Goal: Navigation & Orientation: Find specific page/section

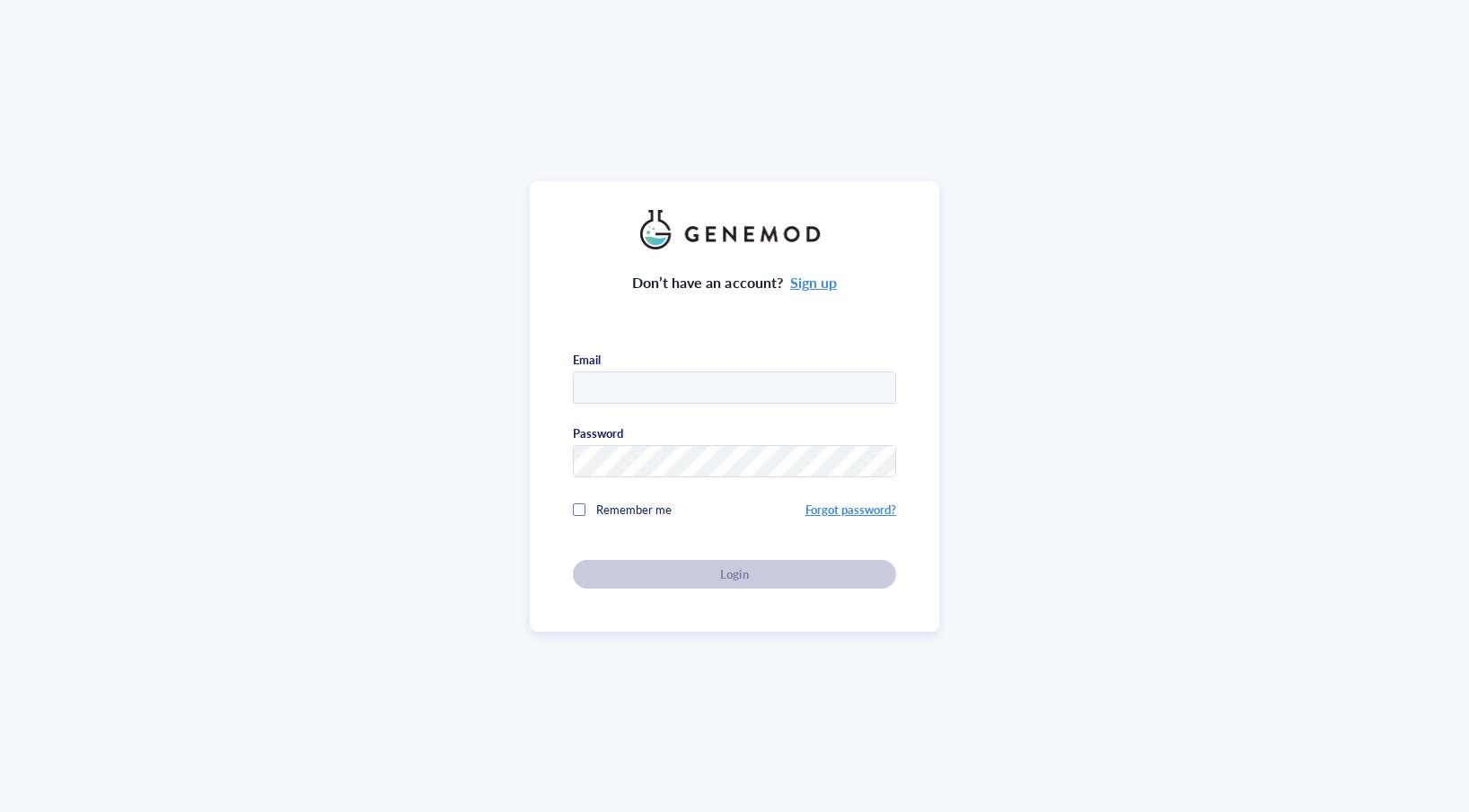
type input "[PERSON_NAME][EMAIL_ADDRESS][PERSON_NAME][DOMAIN_NAME]"
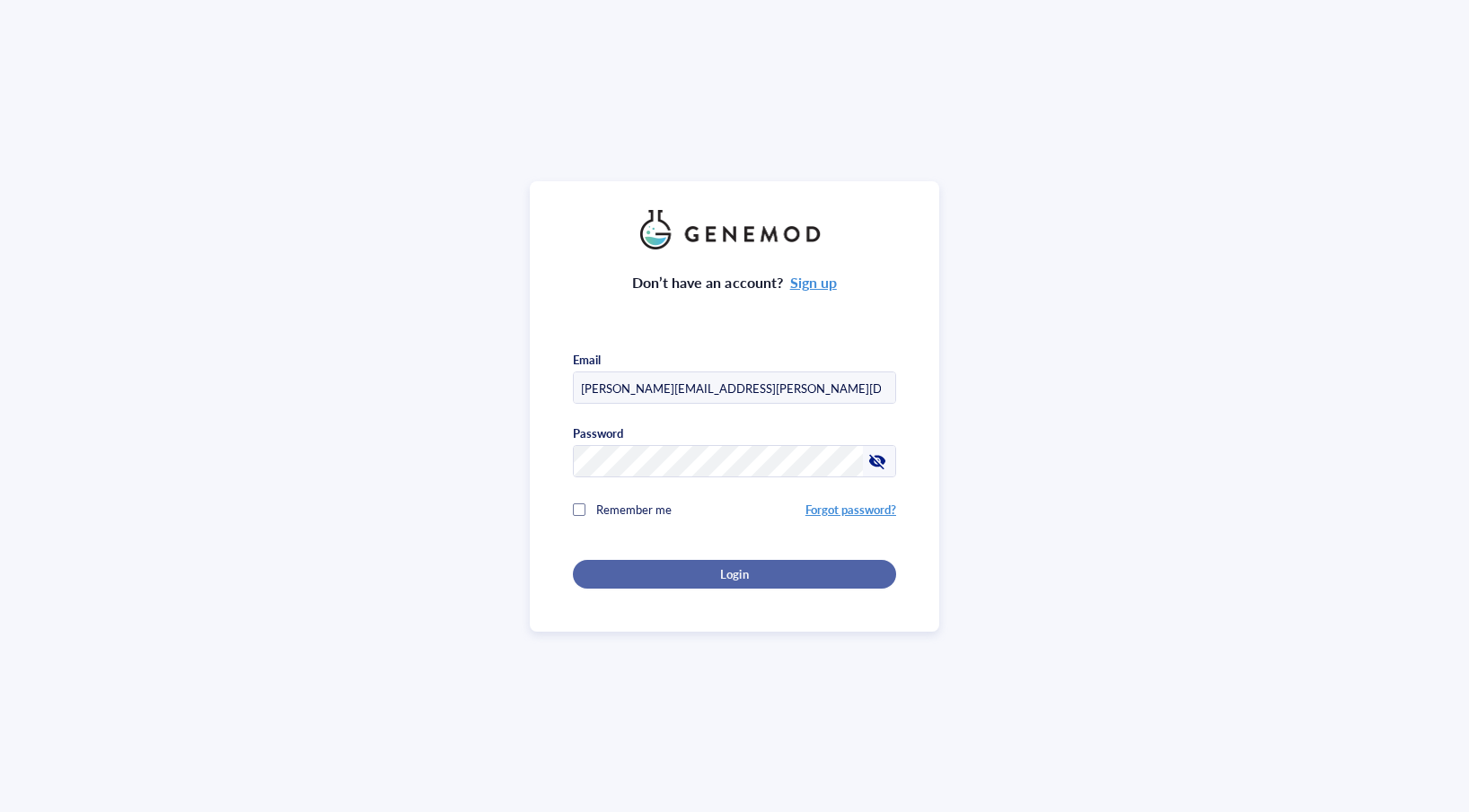
click at [720, 575] on span "Login" at bounding box center [734, 574] width 28 height 16
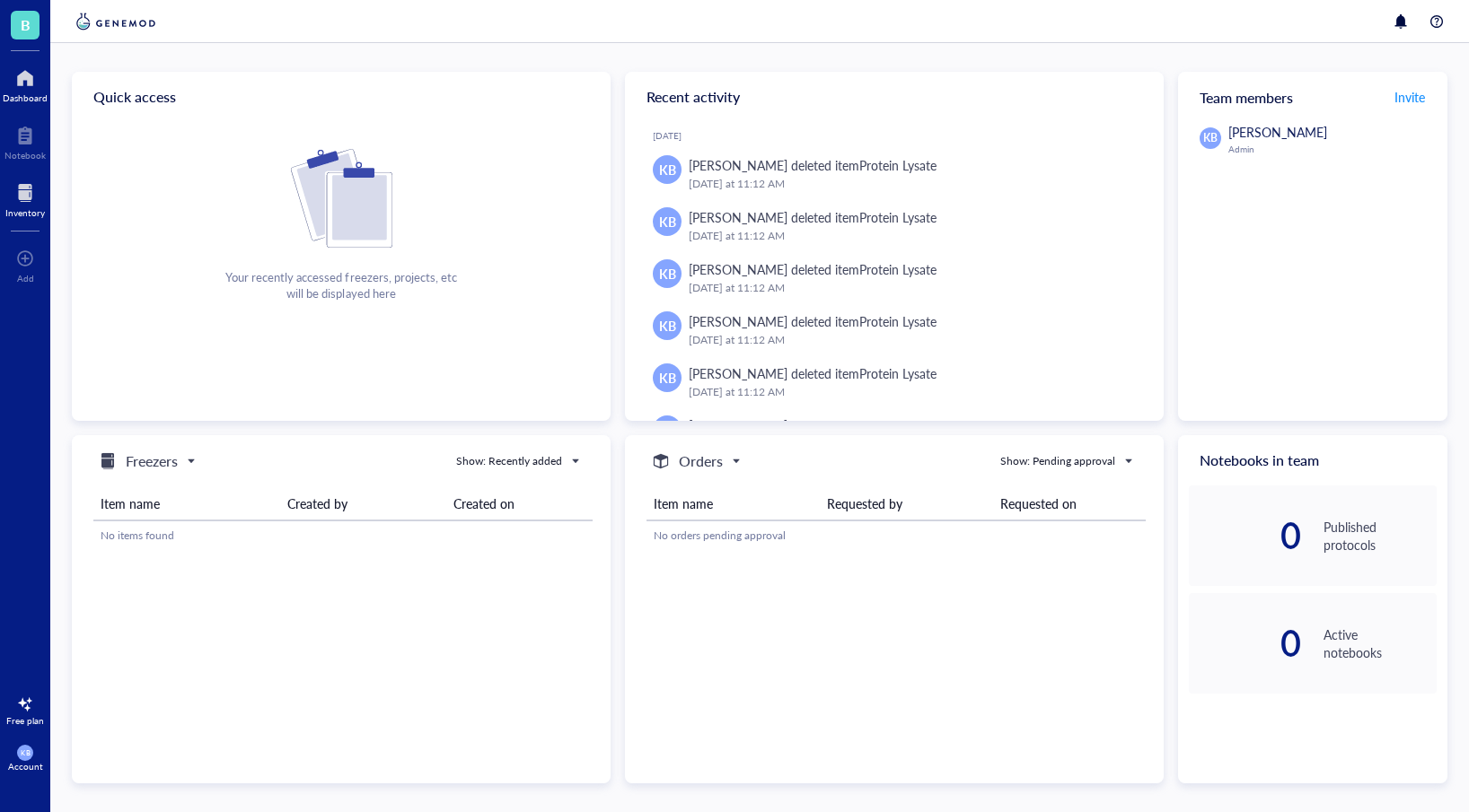
click at [23, 196] on div at bounding box center [25, 193] width 39 height 29
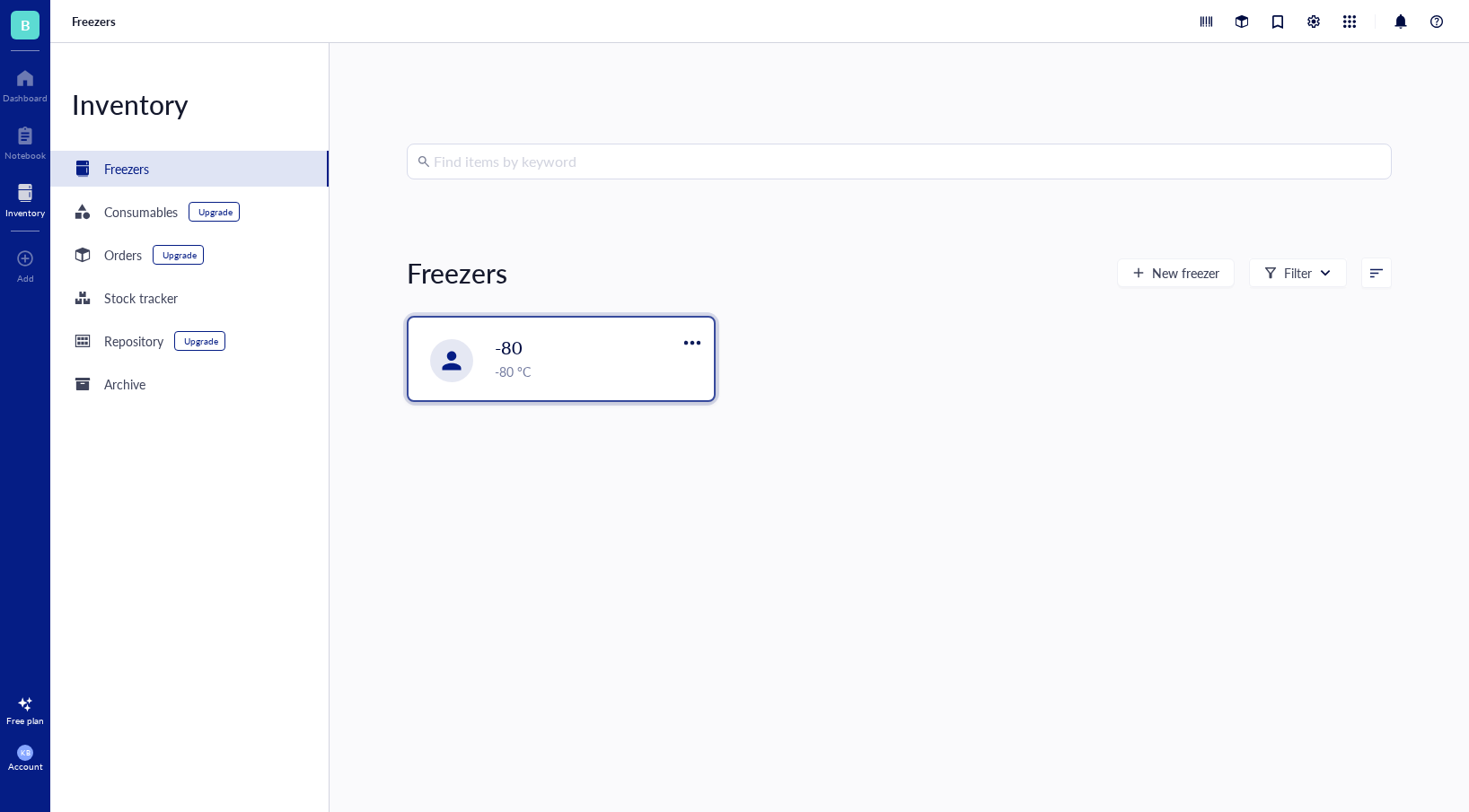
click at [492, 377] on div "-80 -80 °C" at bounding box center [561, 359] width 305 height 83
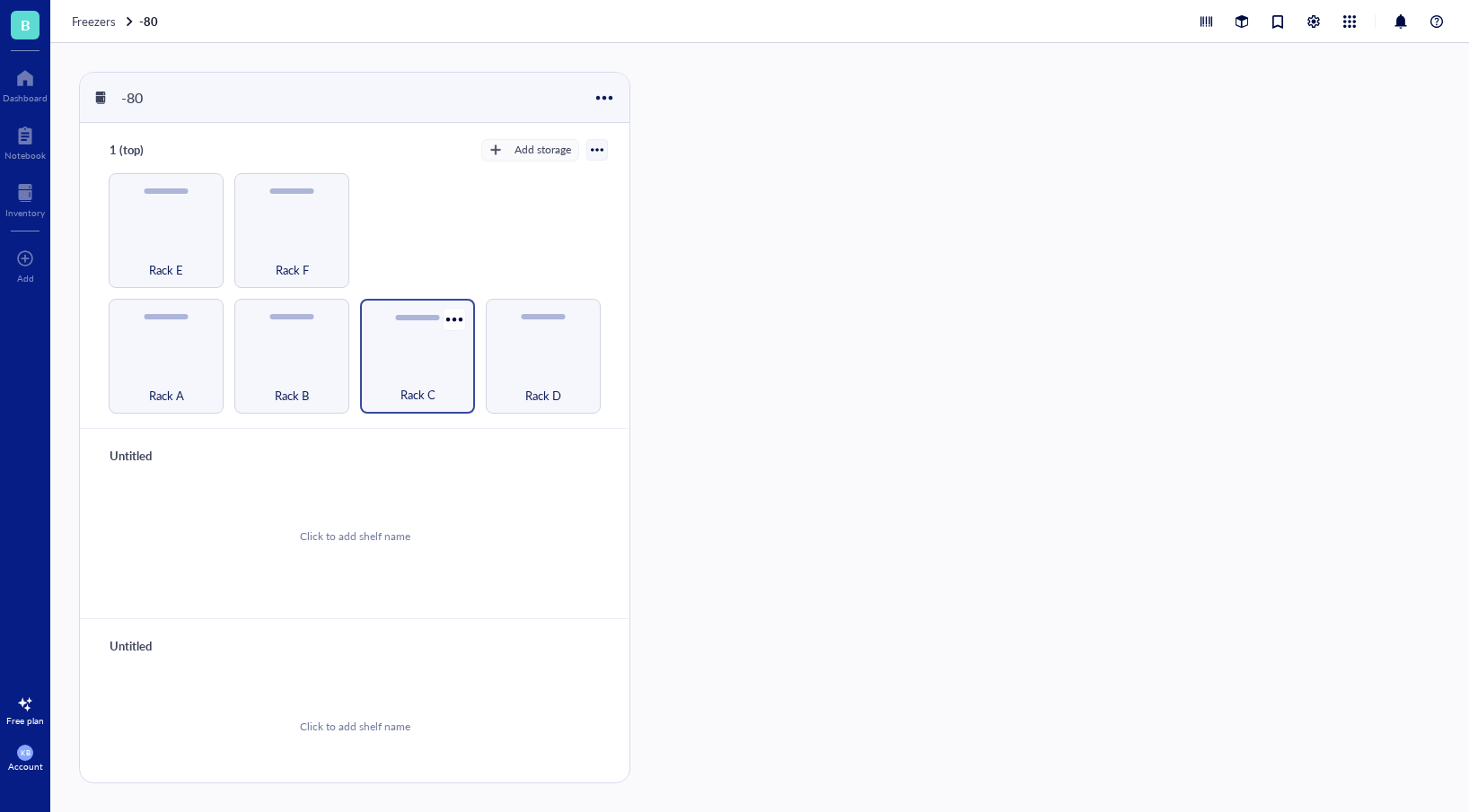
click at [451, 354] on div "Rack C" at bounding box center [418, 356] width 115 height 115
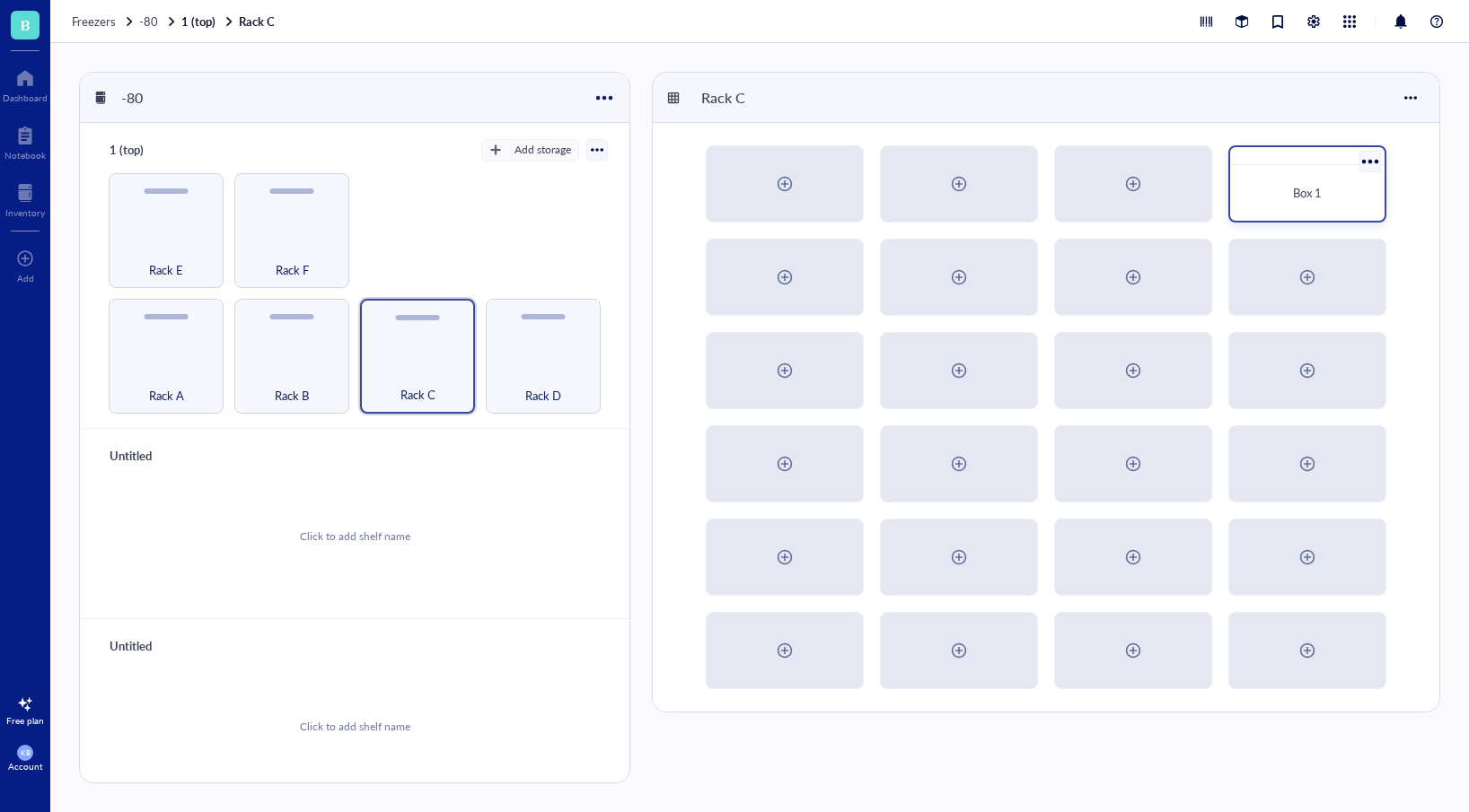
click at [1289, 201] on div "Box 1" at bounding box center [1307, 193] width 126 height 18
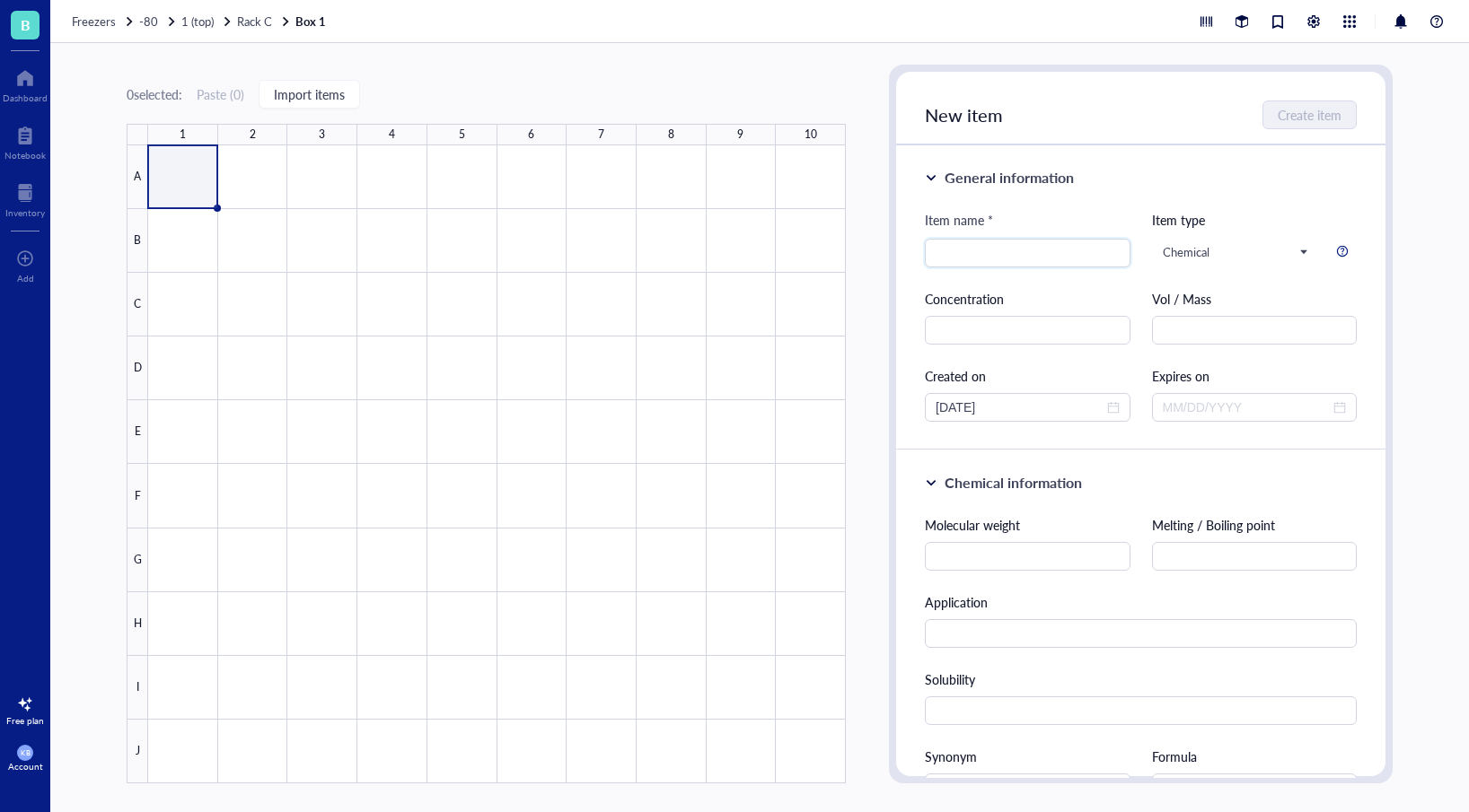
click at [1010, 183] on div "General information" at bounding box center [1008, 177] width 129 height 21
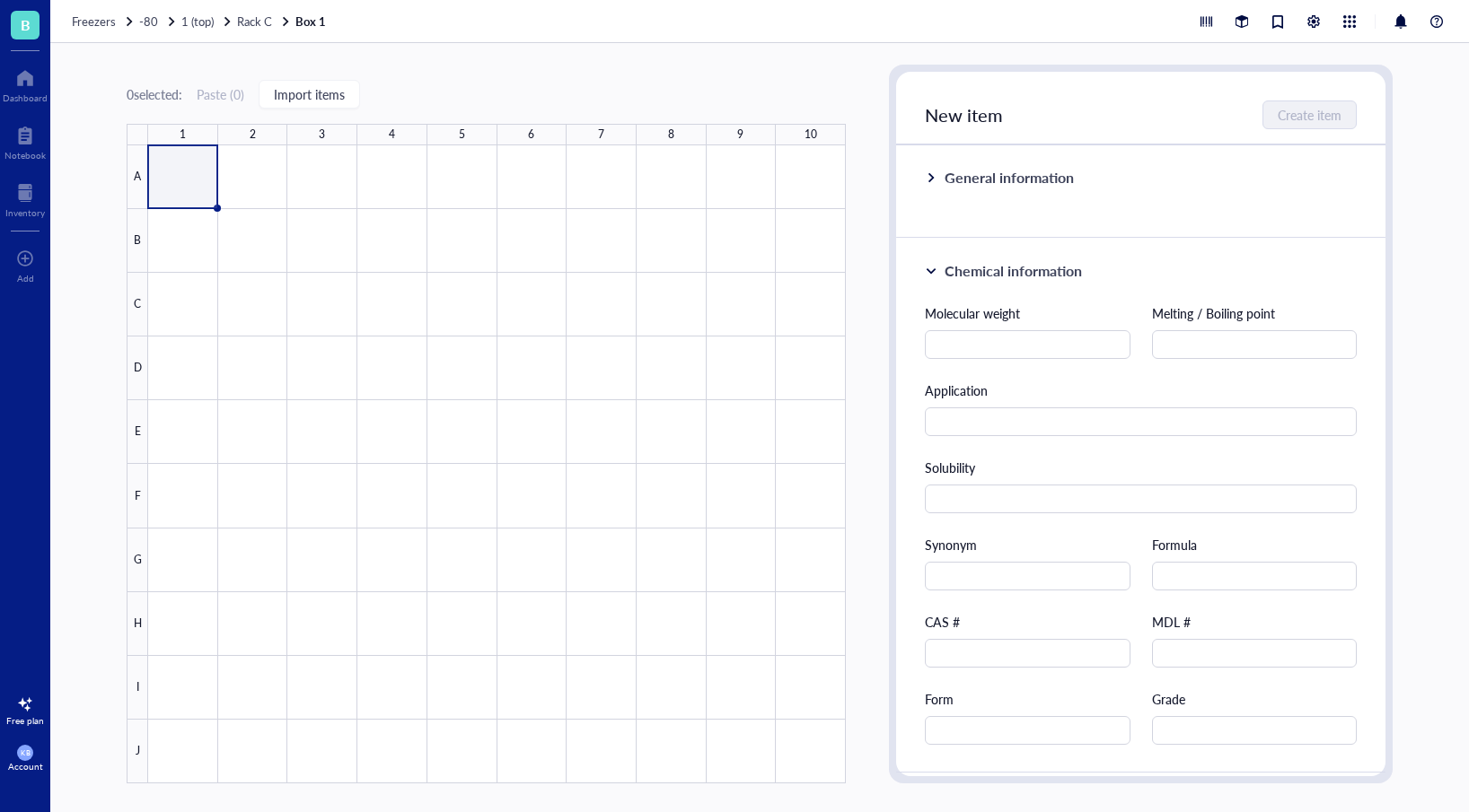
click at [1010, 183] on div "General information" at bounding box center [1008, 177] width 129 height 21
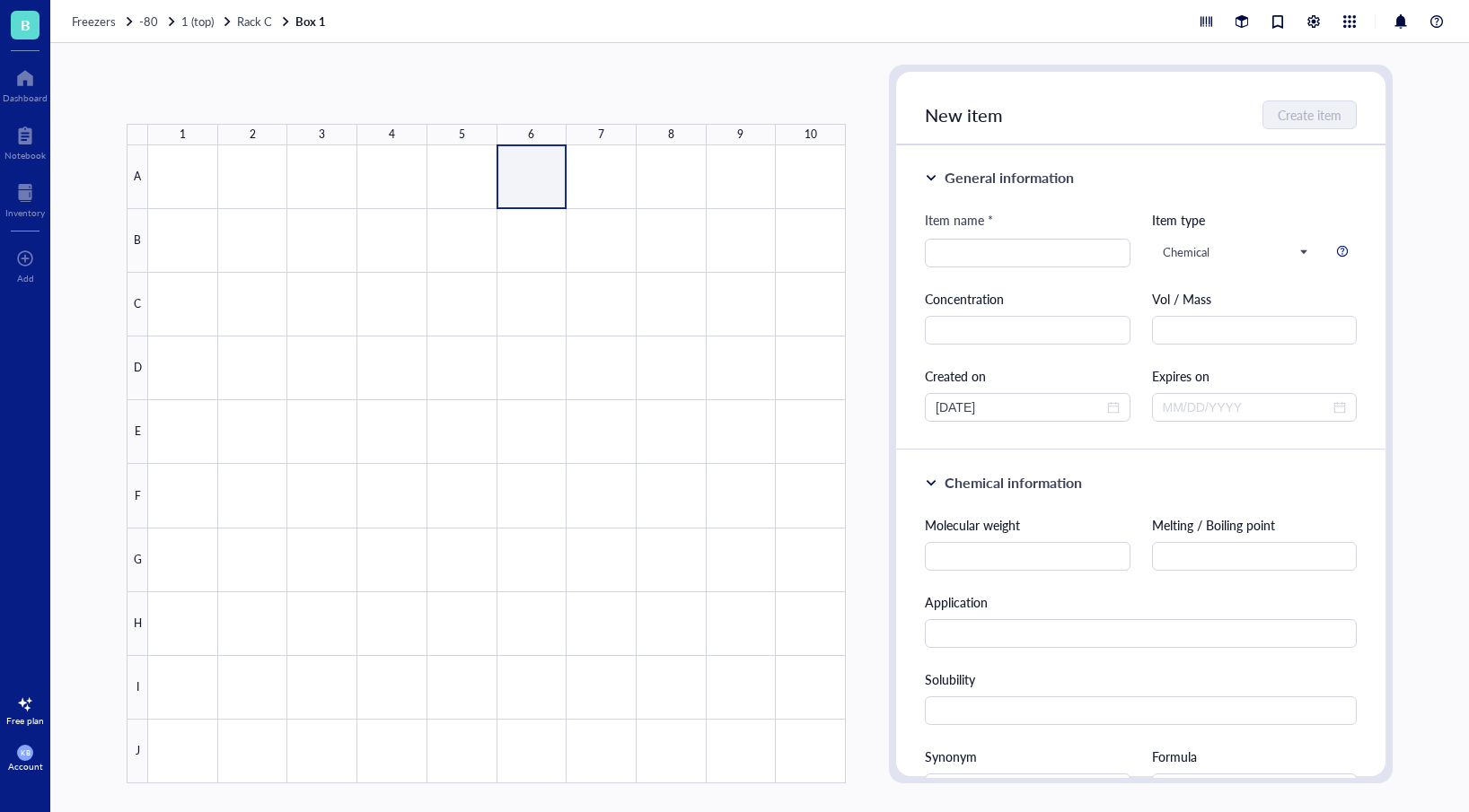
drag, startPoint x: 566, startPoint y: 197, endPoint x: 319, endPoint y: 156, distance: 250.4
click at [566, 197] on div at bounding box center [497, 464] width 698 height 638
click at [193, 180] on div at bounding box center [497, 464] width 698 height 638
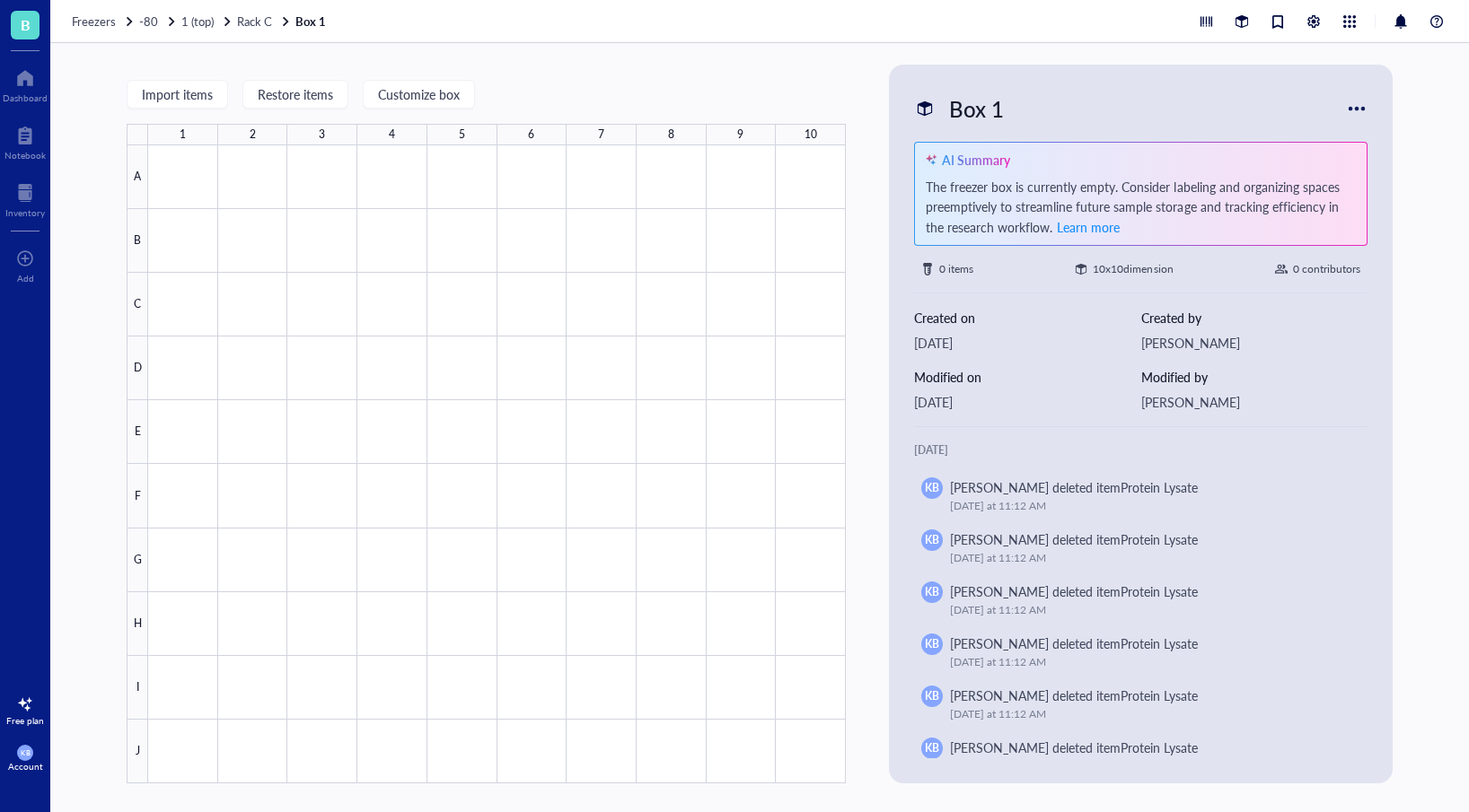
click at [1355, 106] on div at bounding box center [1356, 108] width 29 height 29
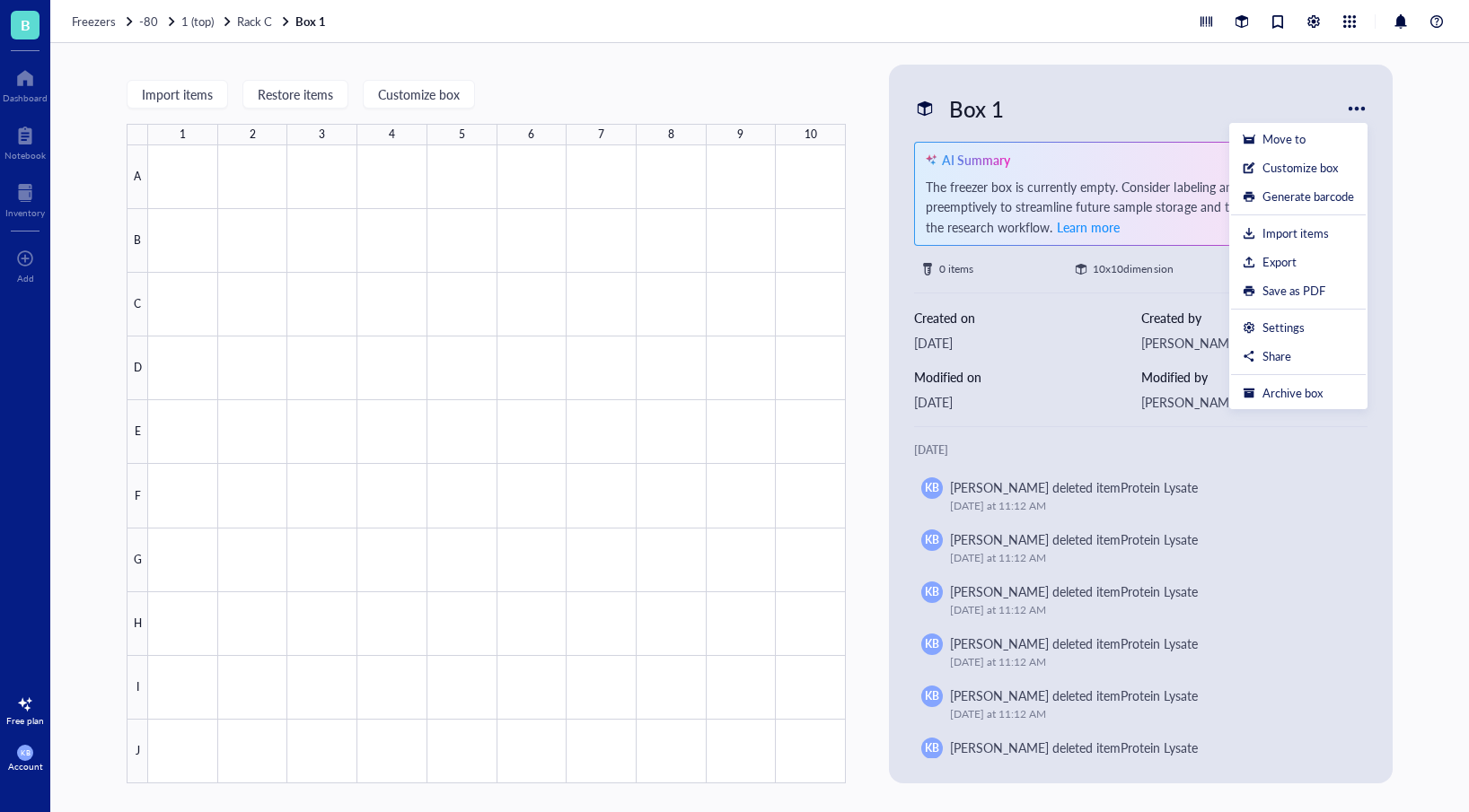
click at [1039, 331] on div "Created on Sep 25, 2025" at bounding box center [1026, 330] width 226 height 45
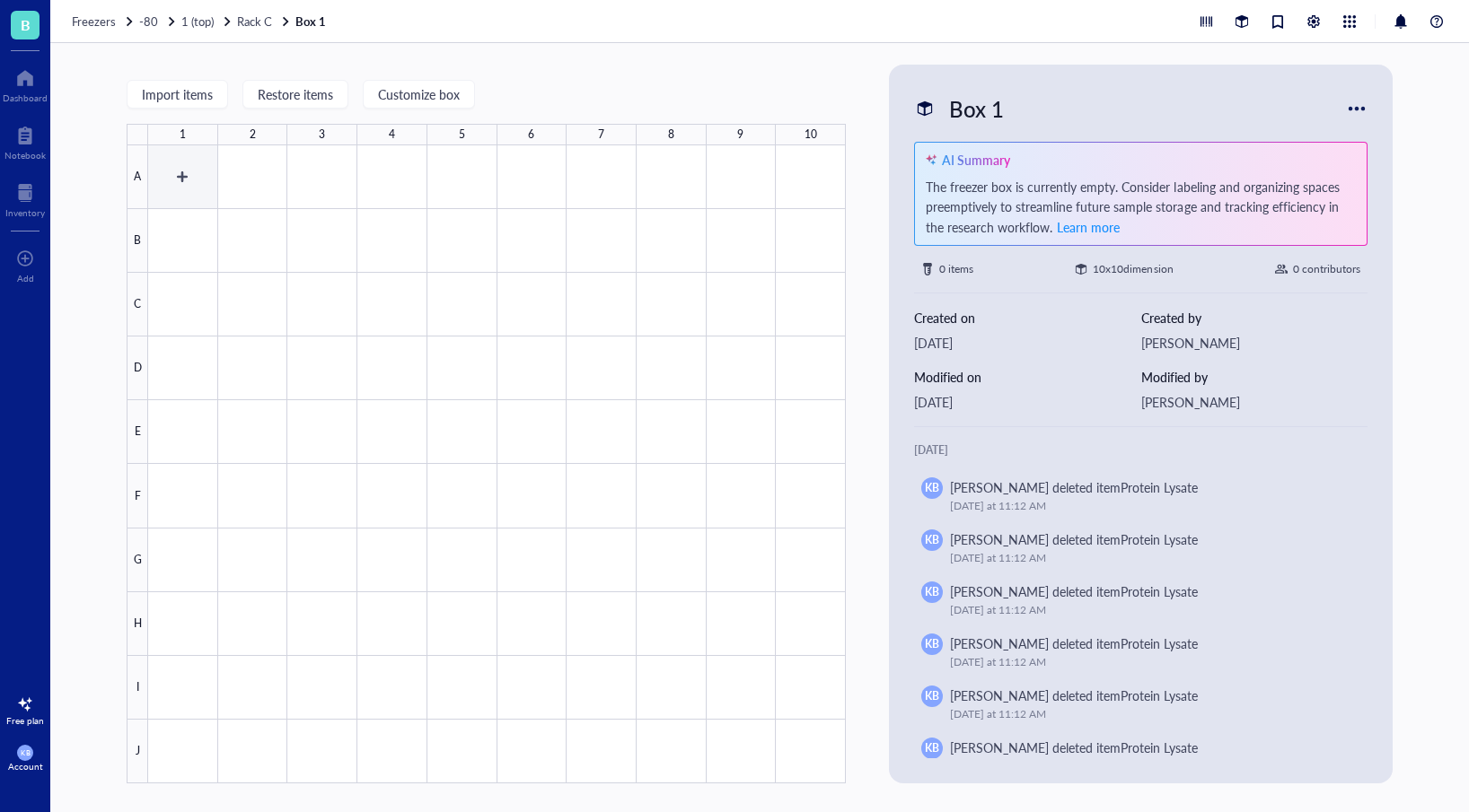
click at [180, 153] on div at bounding box center [497, 464] width 698 height 638
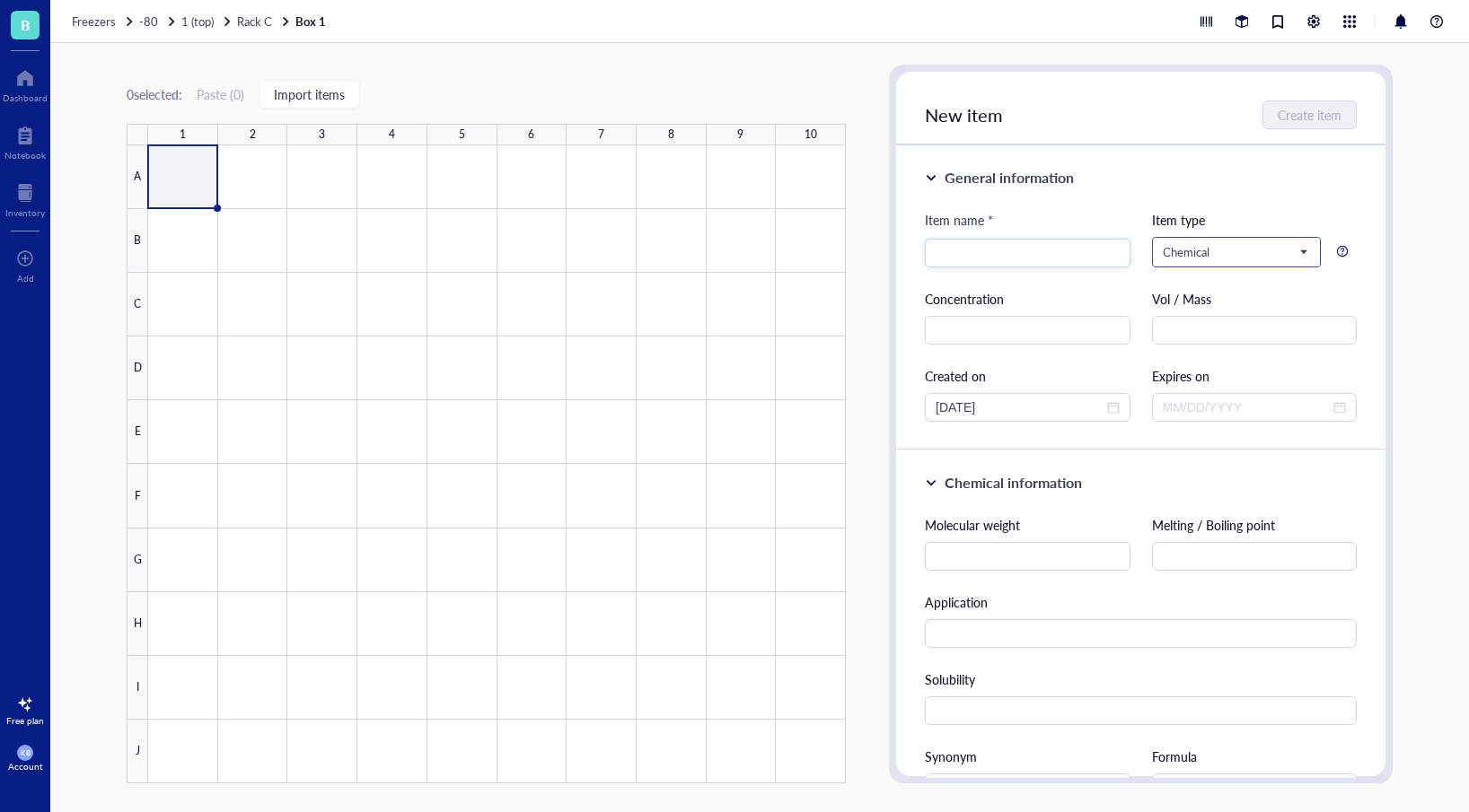
click at [1222, 262] on input "search" at bounding box center [1228, 252] width 131 height 27
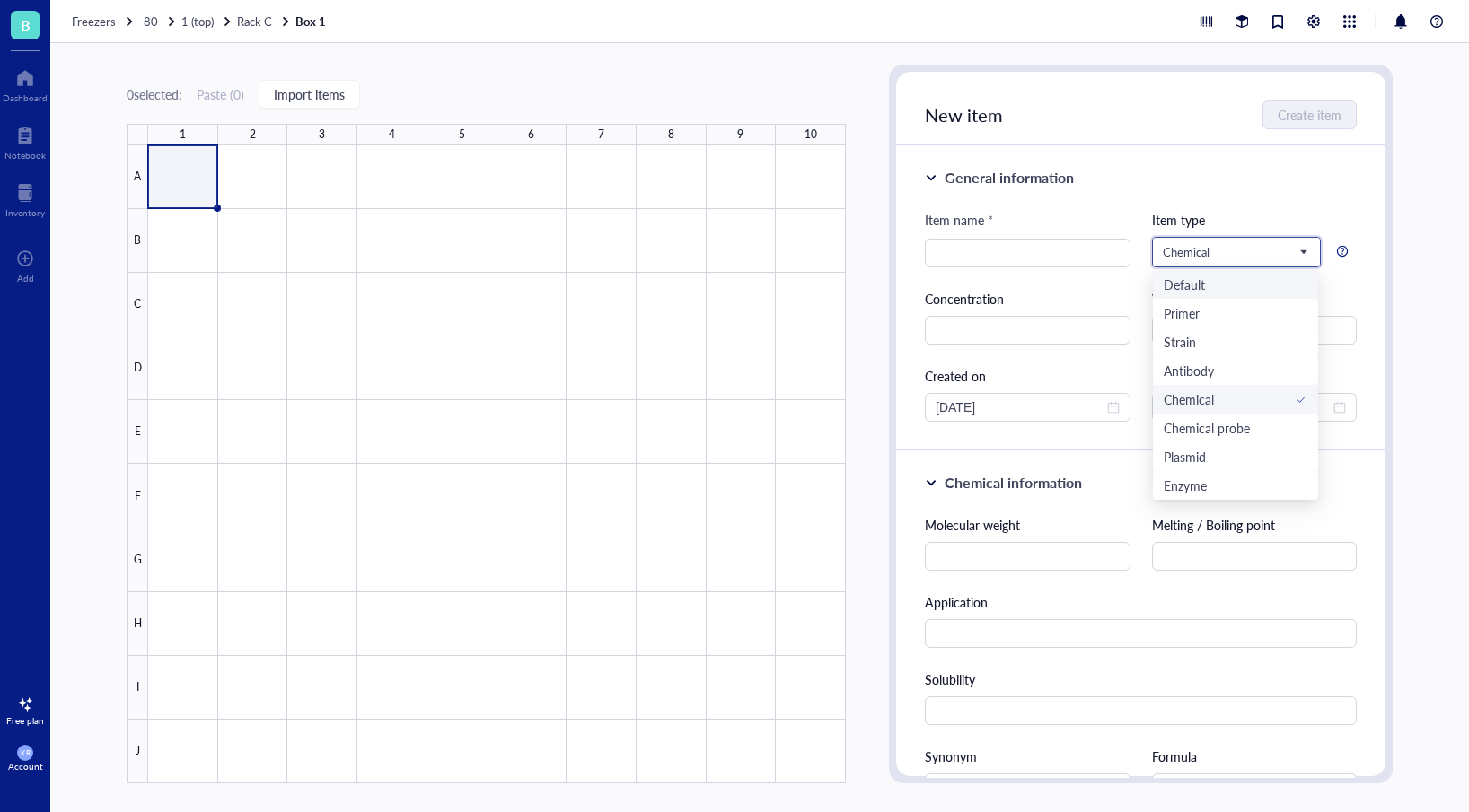
click at [1199, 284] on div "Default" at bounding box center [1184, 284] width 41 height 20
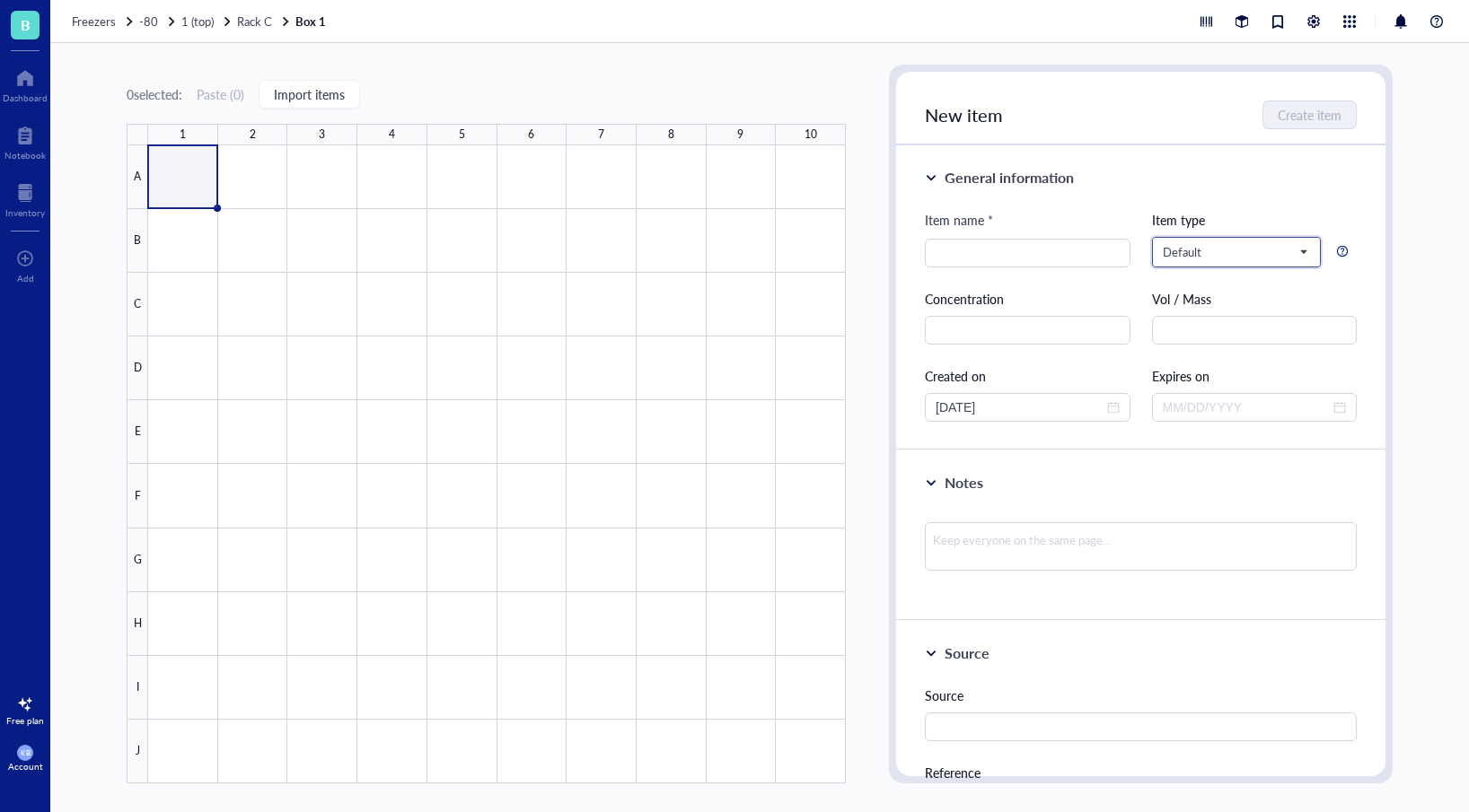
click at [1235, 252] on span "Default" at bounding box center [1235, 251] width 143 height 16
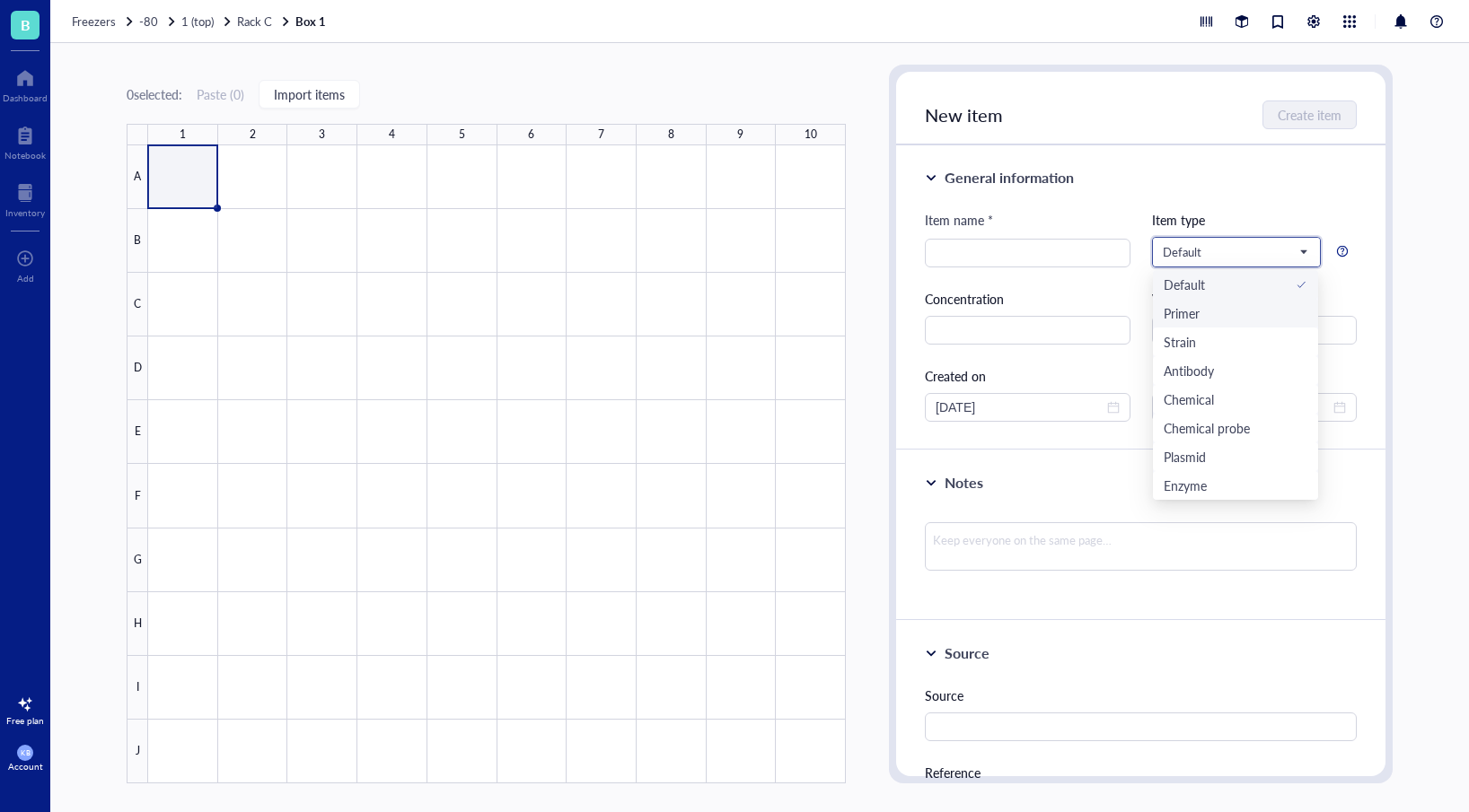
click at [1194, 321] on div "Primer" at bounding box center [1182, 313] width 36 height 20
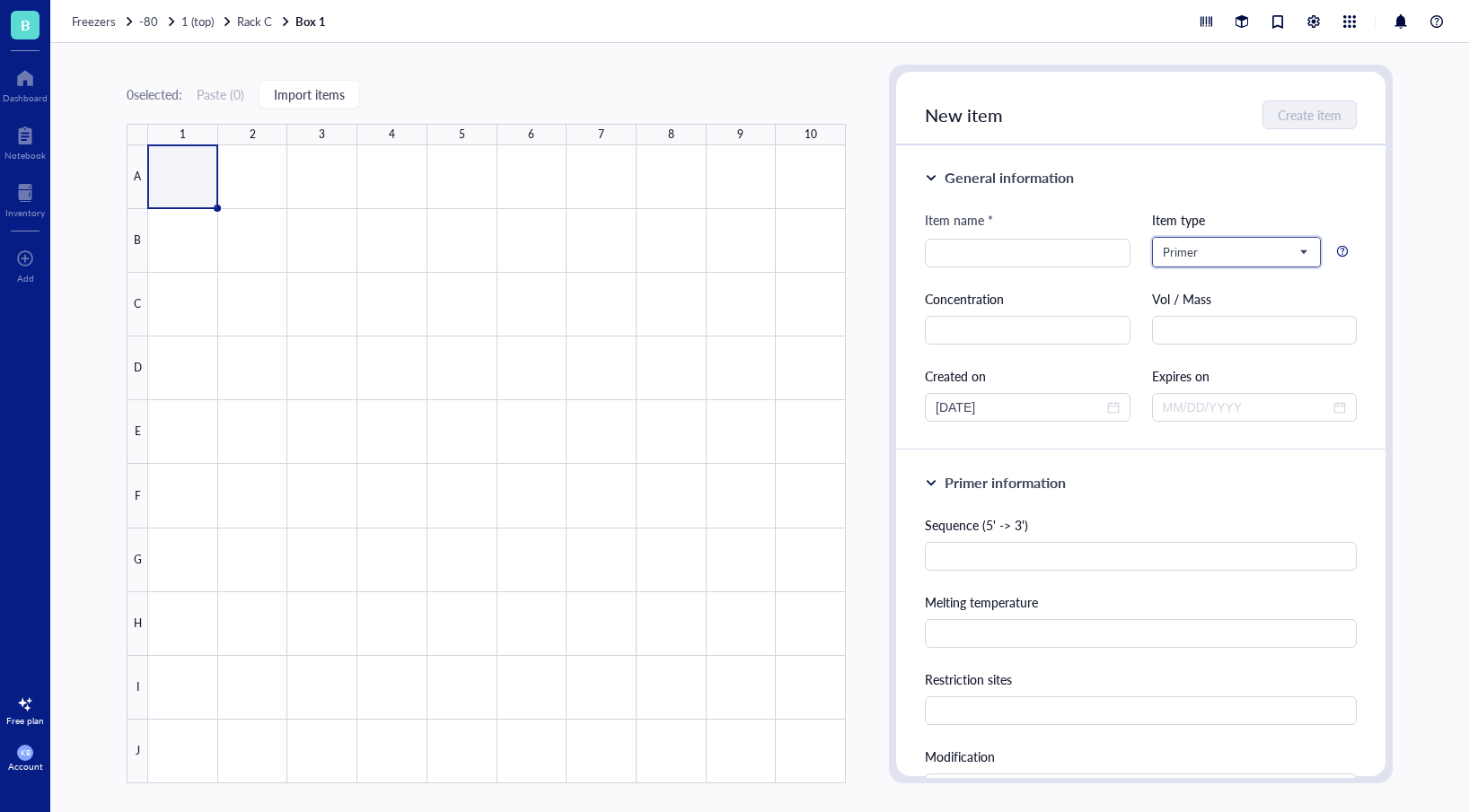
click at [1218, 251] on span "Primer" at bounding box center [1235, 251] width 143 height 16
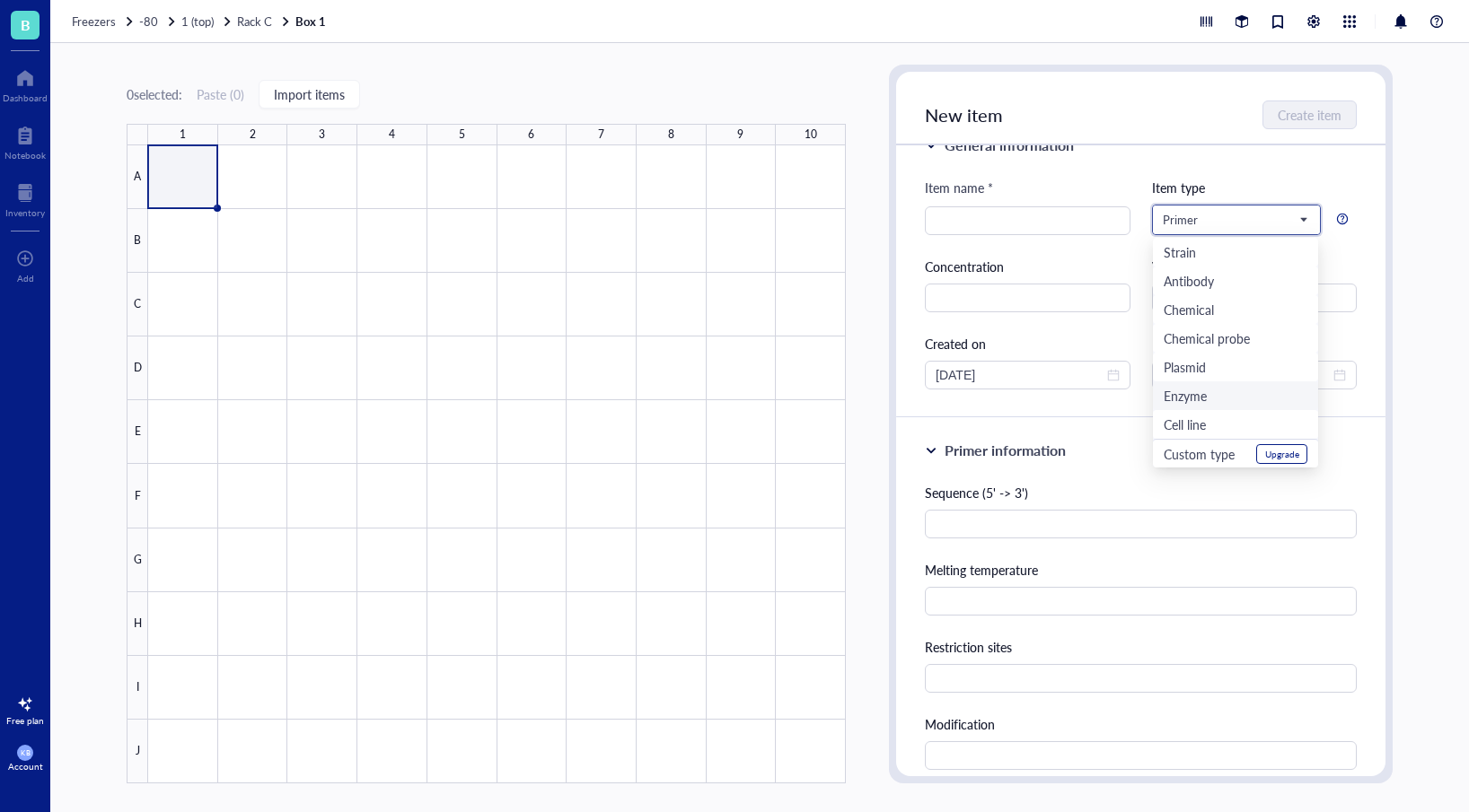
scroll to position [33, 0]
click at [1194, 420] on div "Cell line" at bounding box center [1184, 424] width 42 height 20
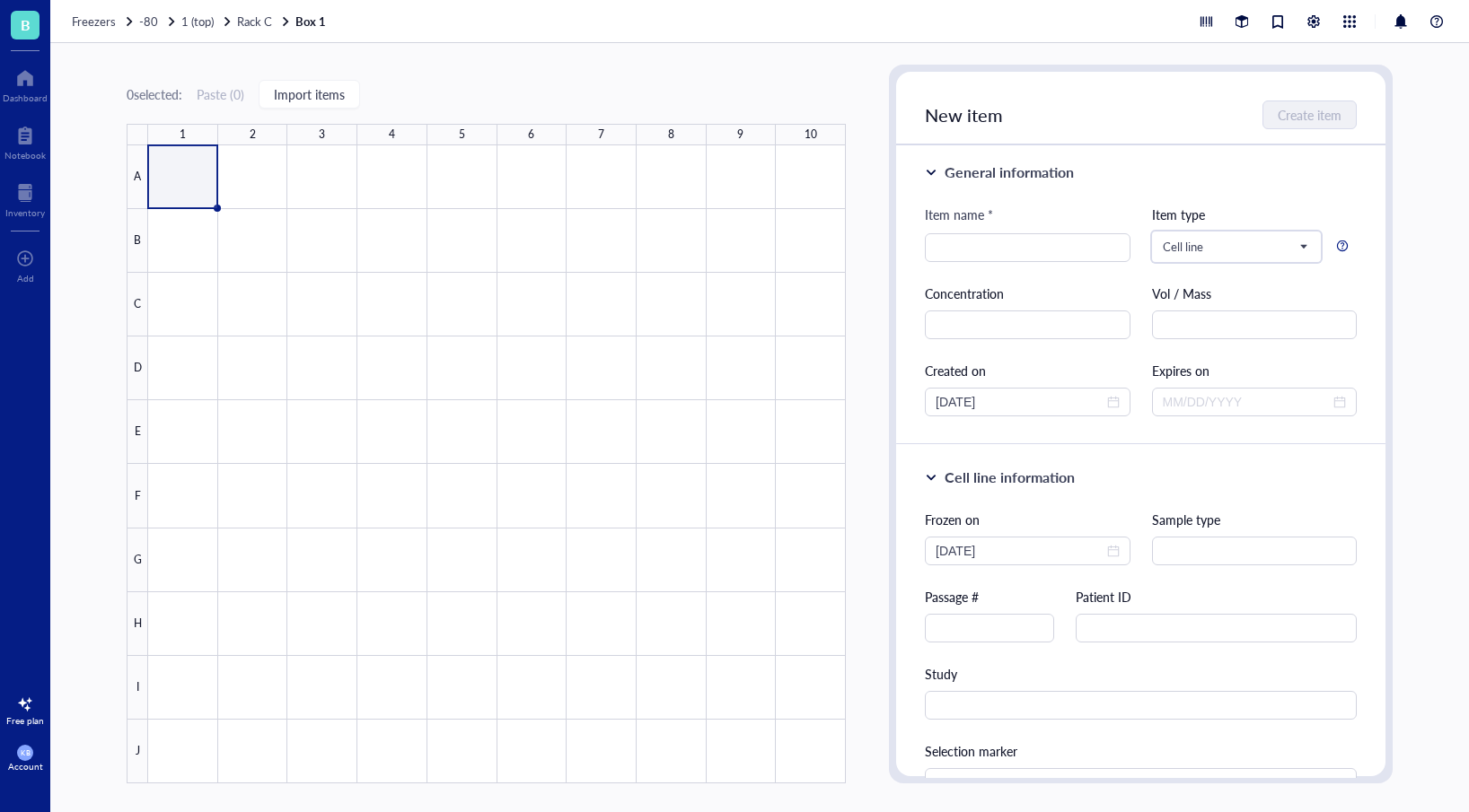
scroll to position [7, 0]
click at [1236, 246] on span "Cell line" at bounding box center [1235, 246] width 143 height 16
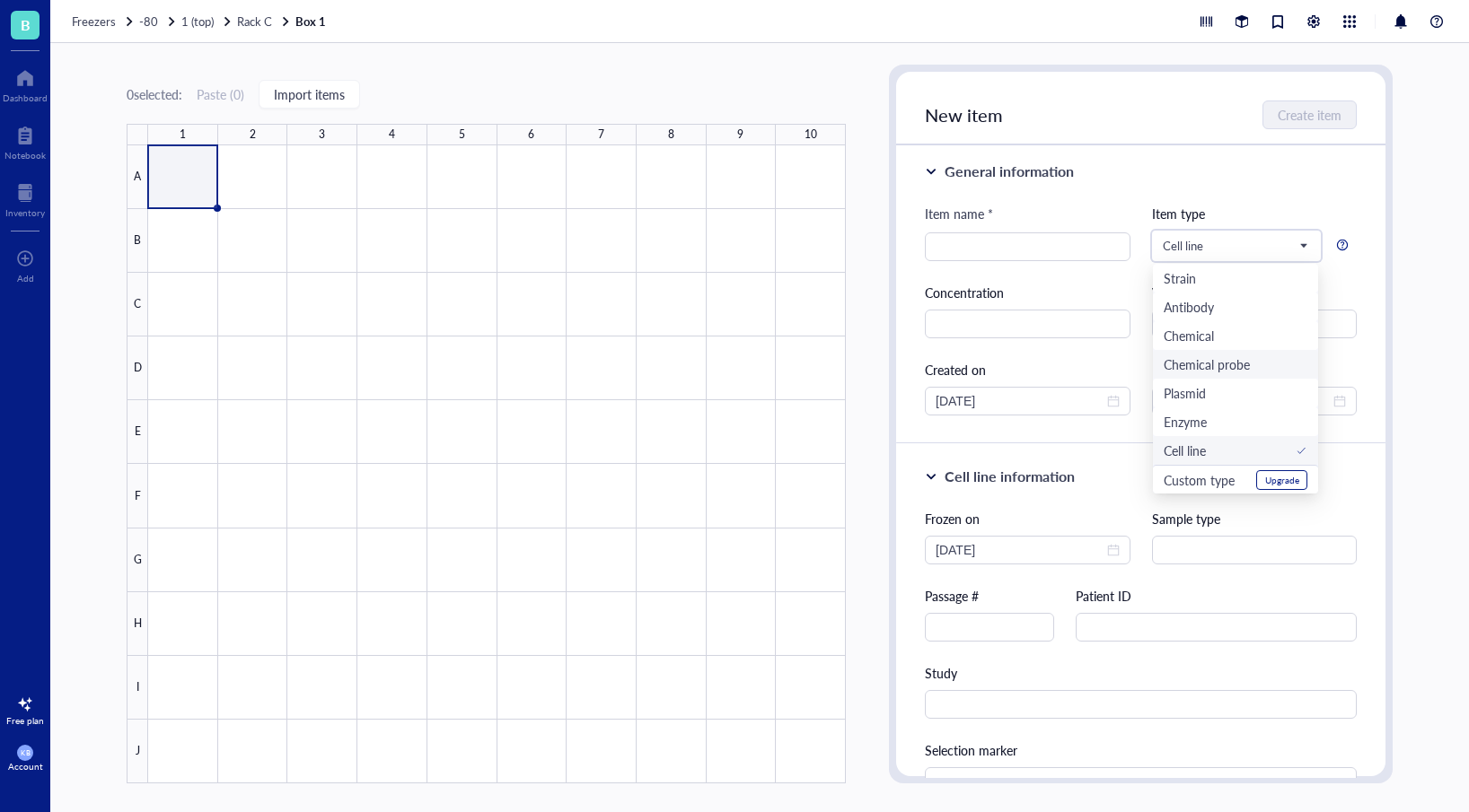
click at [1102, 355] on div "Item name * Item type Cell line Default Primer Strain Antibody Chemical Chemica…" at bounding box center [1141, 310] width 432 height 212
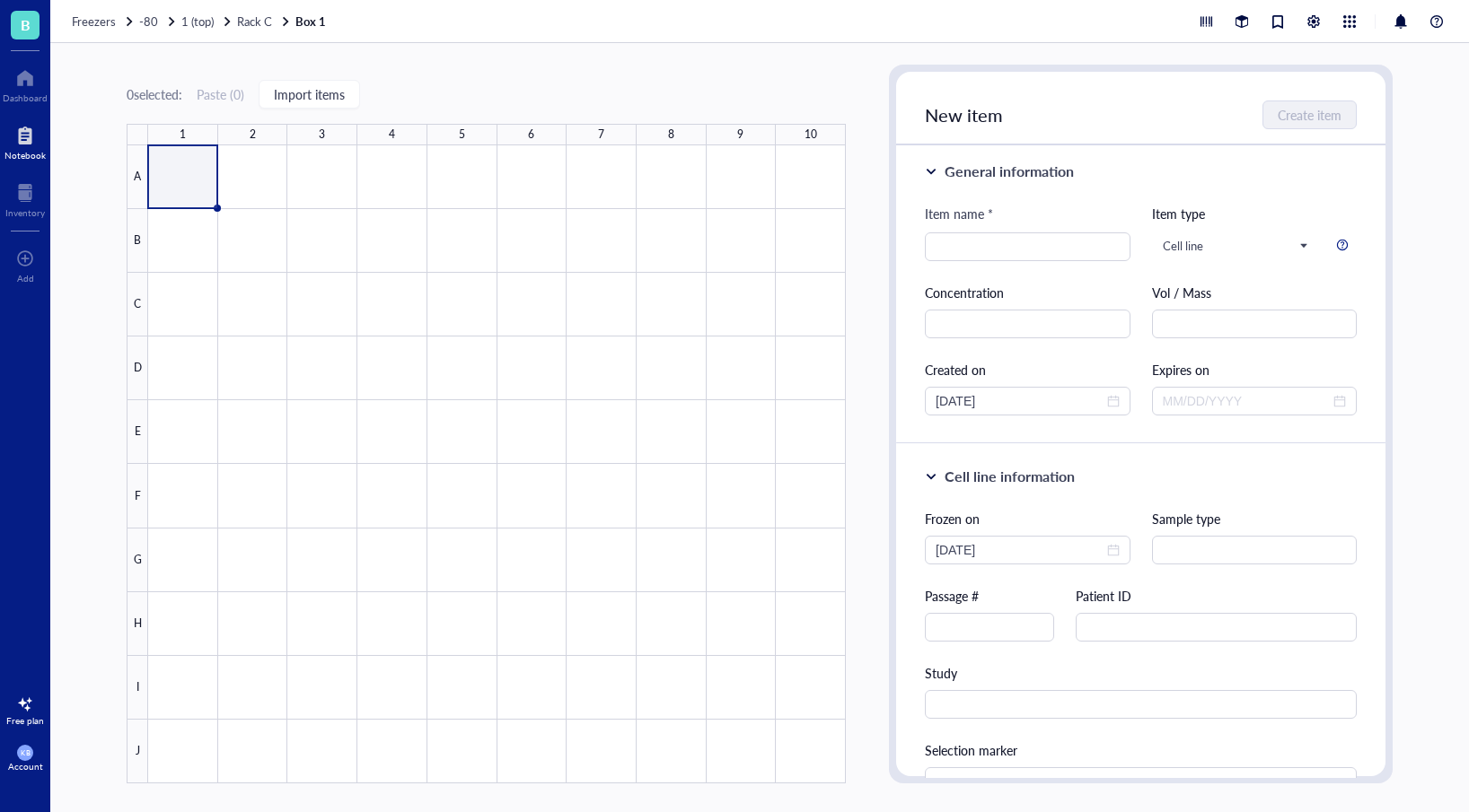
click at [38, 134] on div at bounding box center [25, 135] width 41 height 29
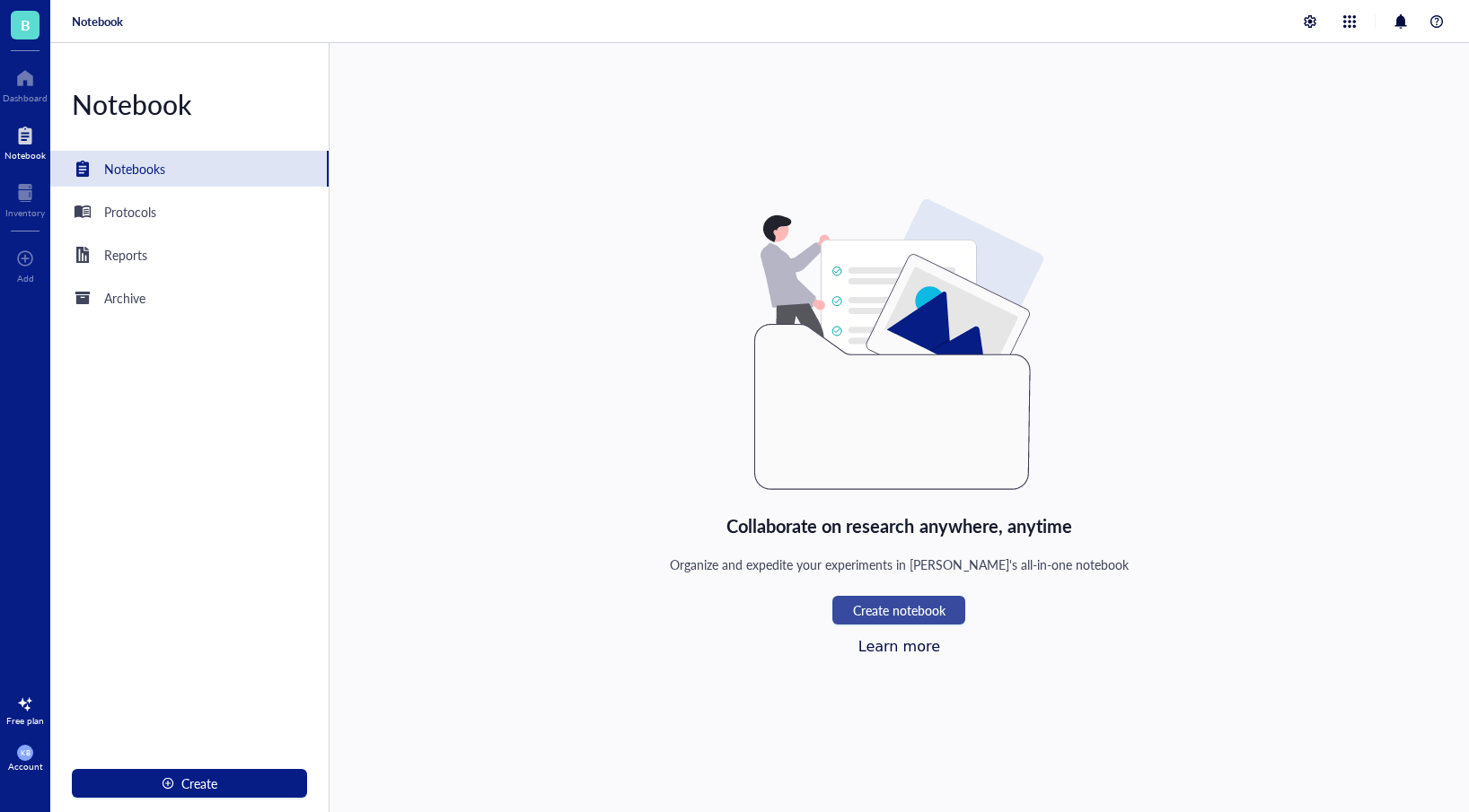
click at [880, 618] on span "Create notebook" at bounding box center [899, 609] width 92 height 14
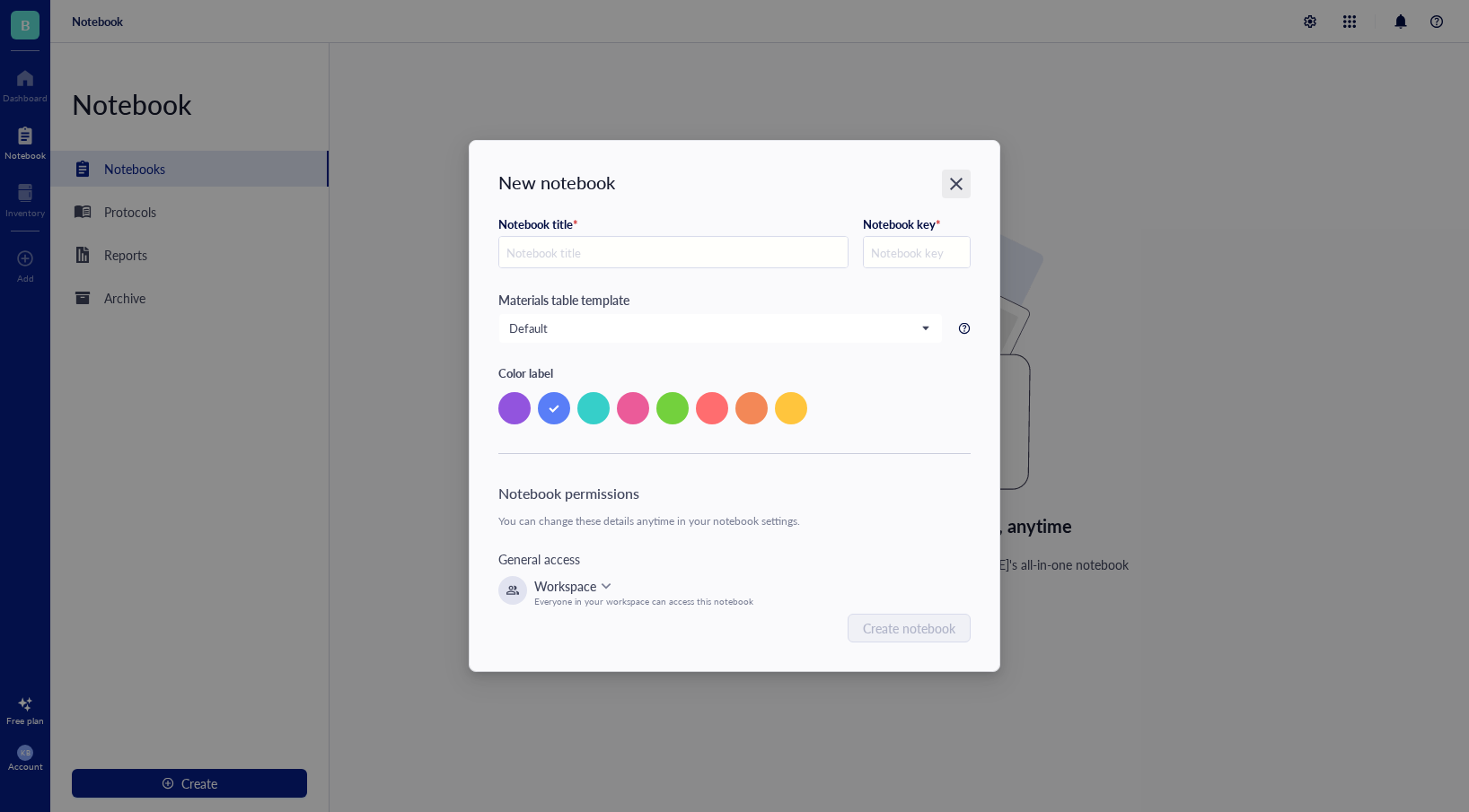
click at [954, 183] on icon "Close" at bounding box center [956, 184] width 17 height 17
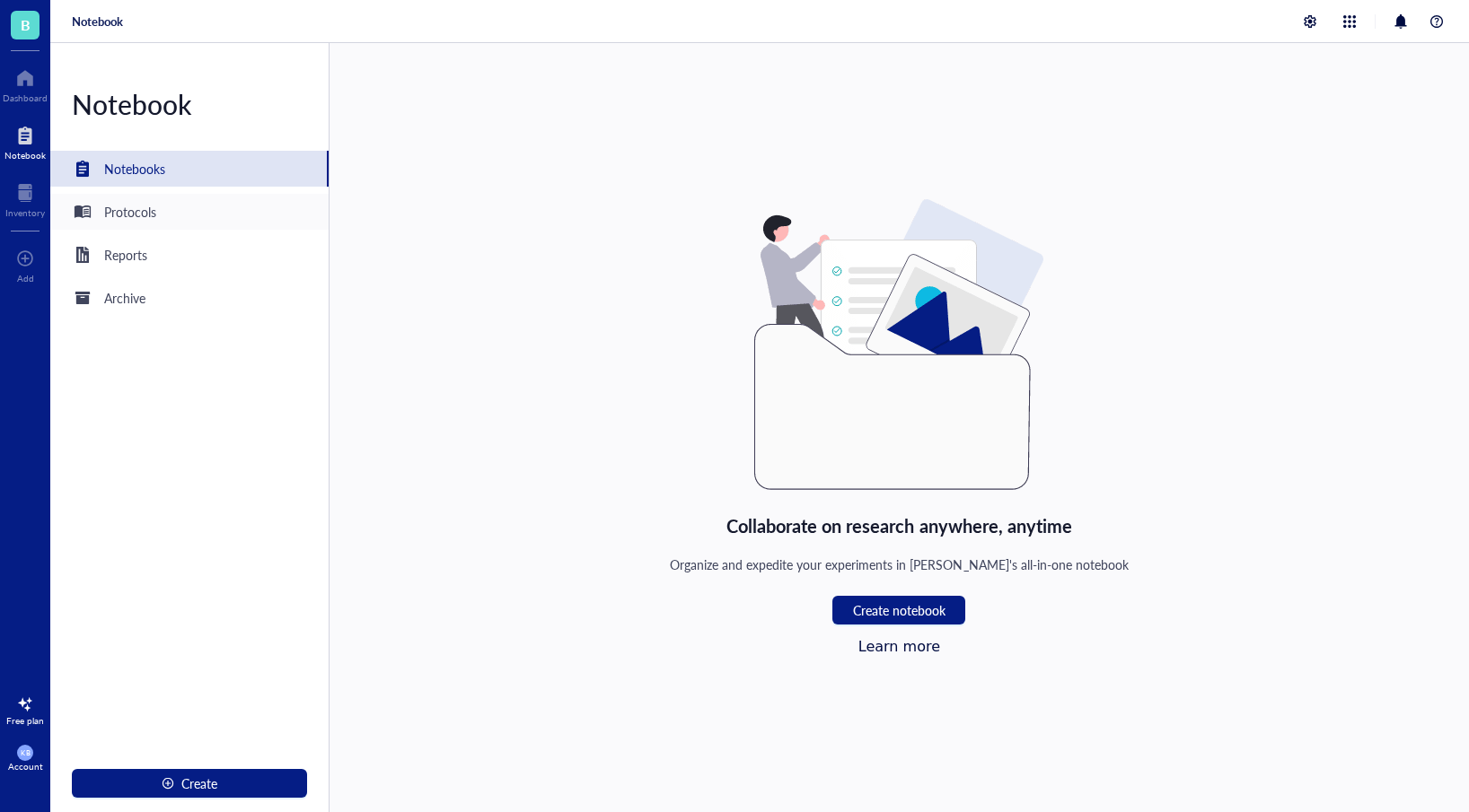
click at [103, 221] on div "Protocols" at bounding box center [114, 211] width 85 height 21
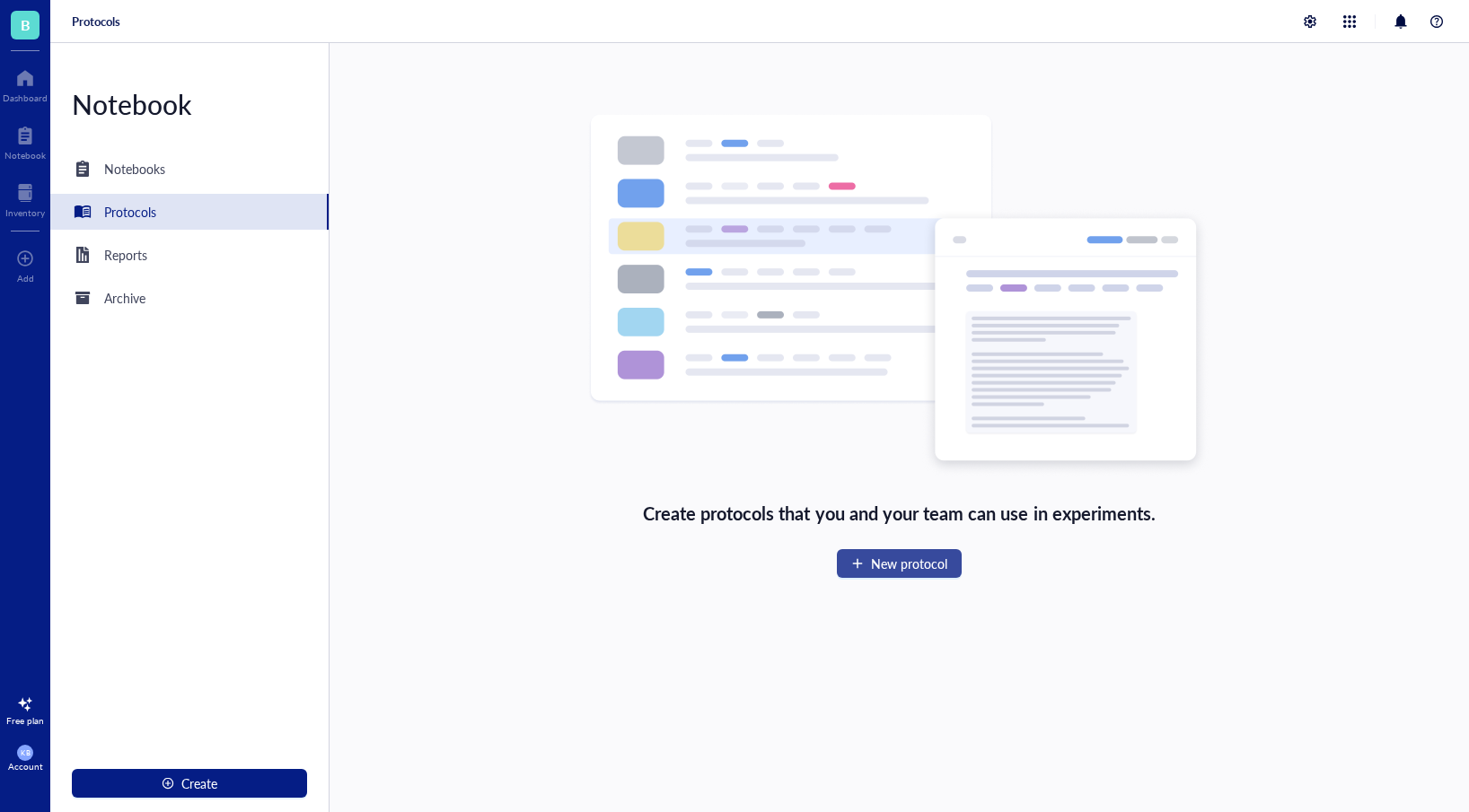
click at [870, 576] on button "New protocol" at bounding box center [899, 564] width 125 height 29
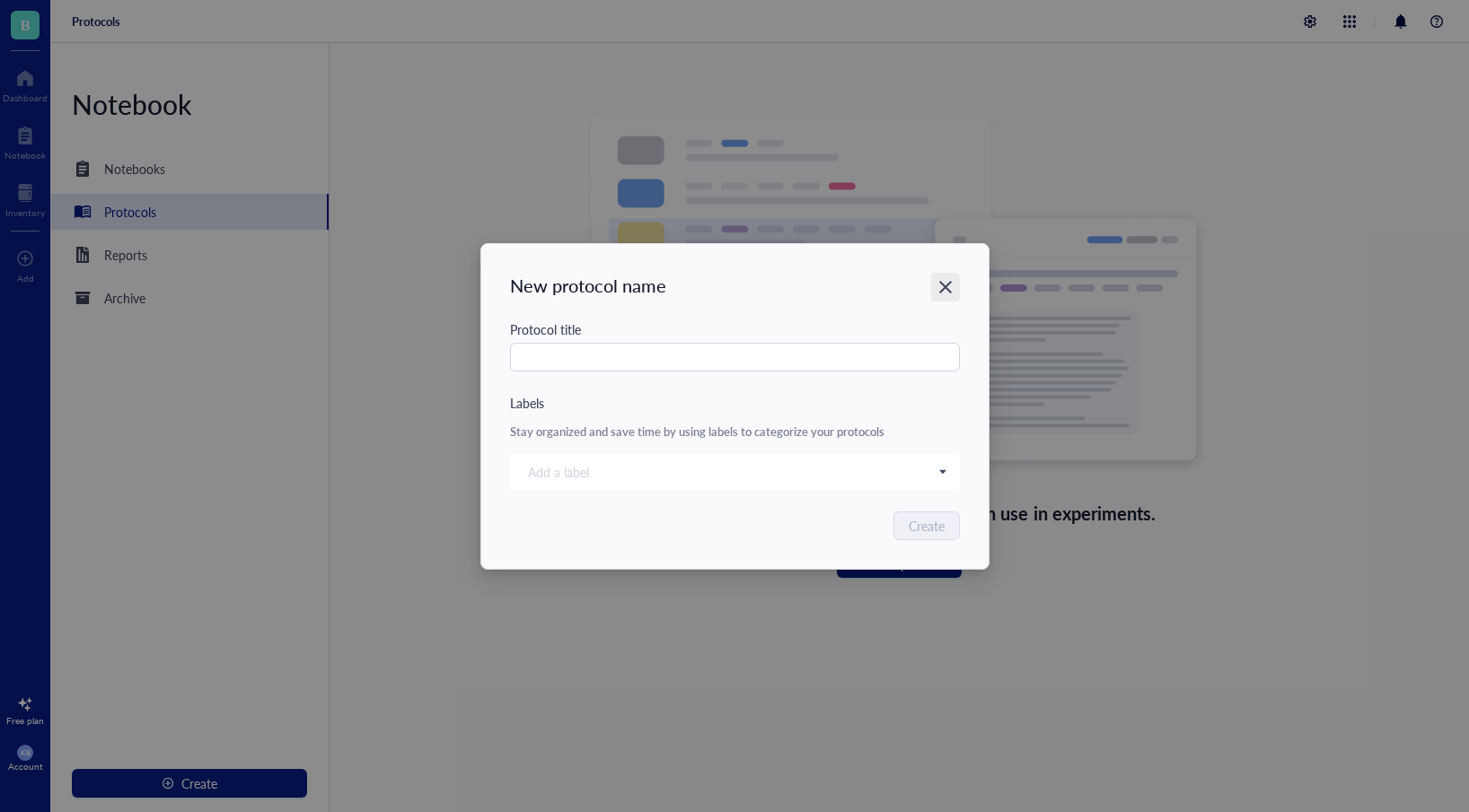
click at [946, 291] on icon "Close" at bounding box center [945, 286] width 17 height 17
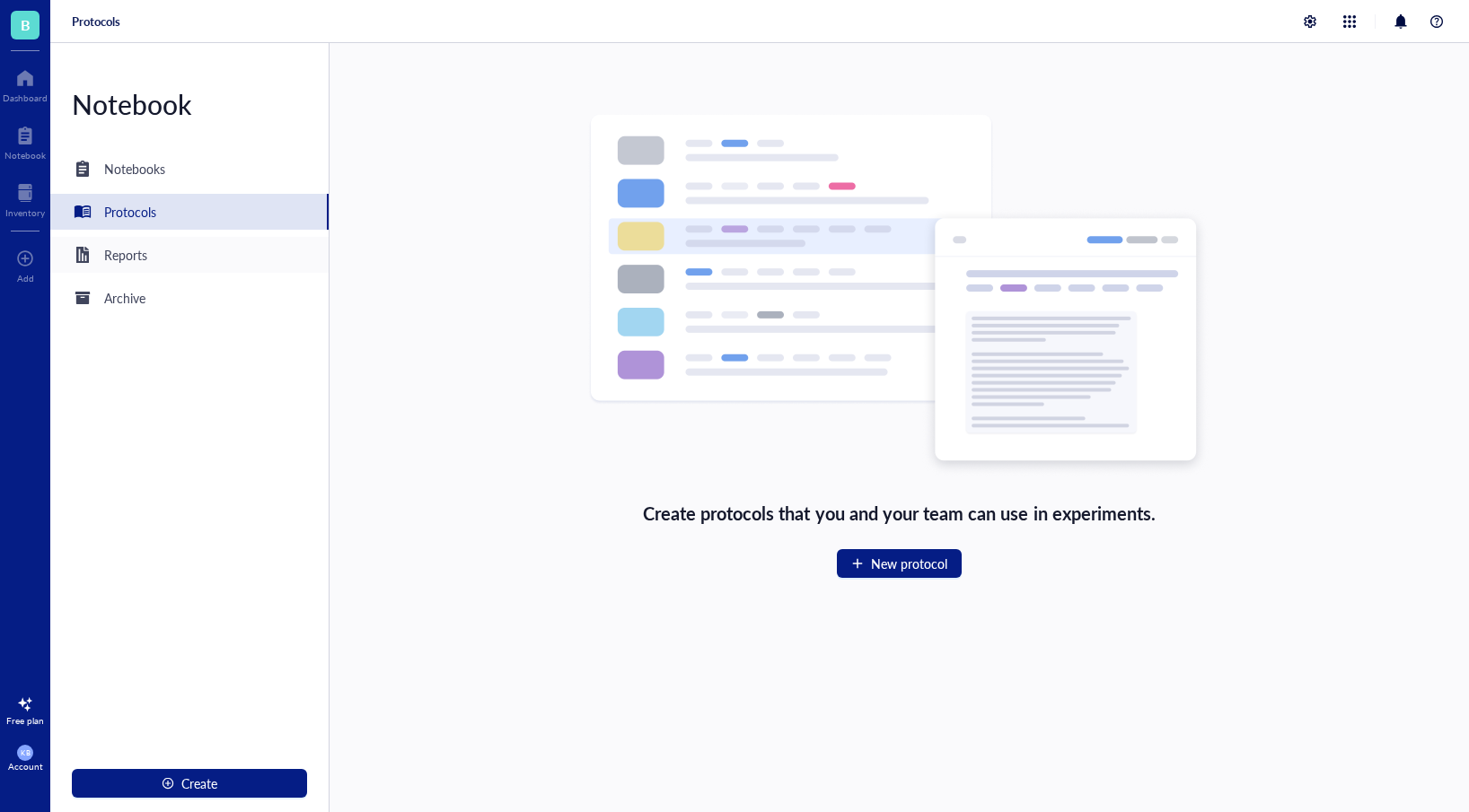
click at [229, 257] on div "Reports" at bounding box center [189, 255] width 278 height 36
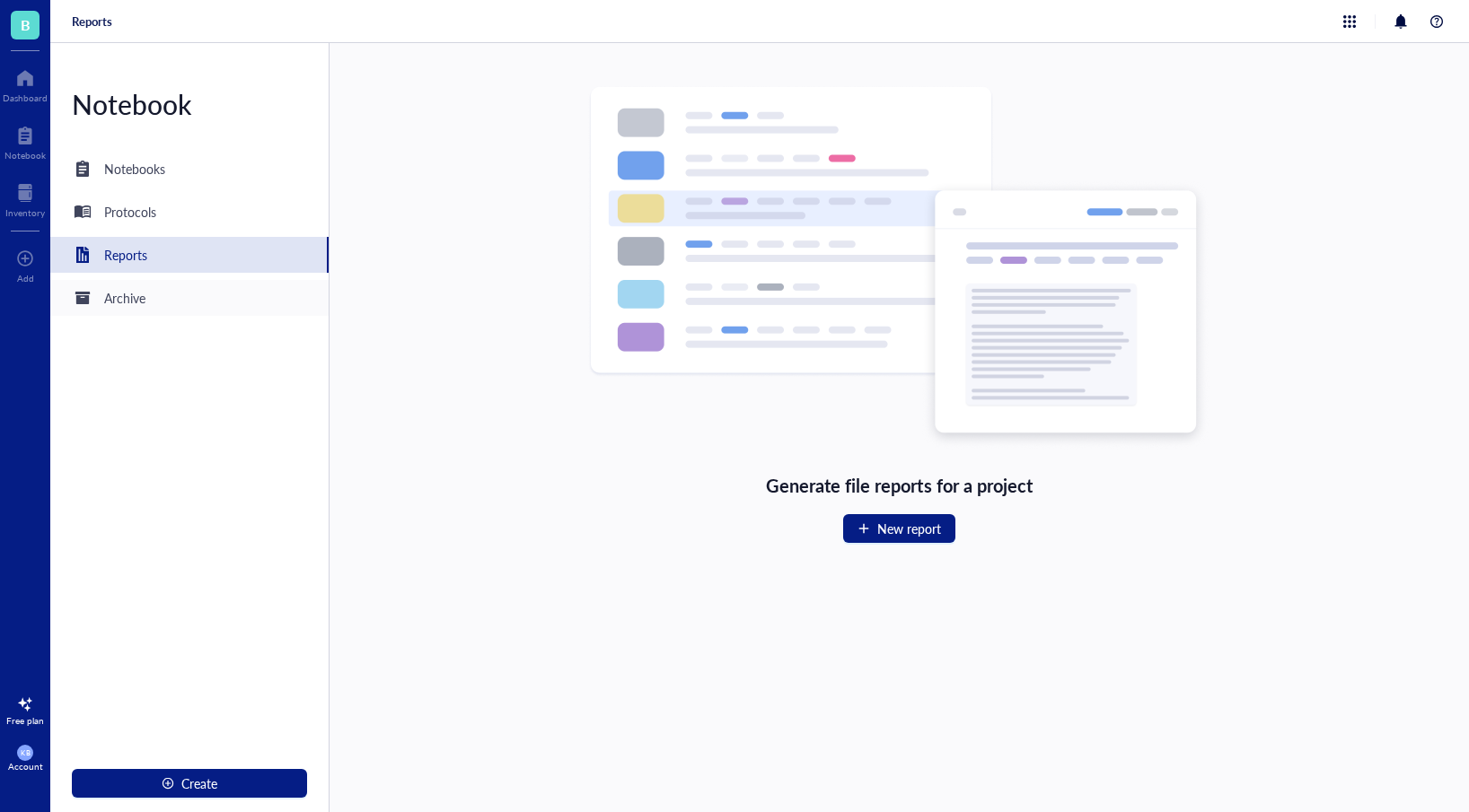
click at [193, 302] on div "Archive" at bounding box center [189, 298] width 278 height 36
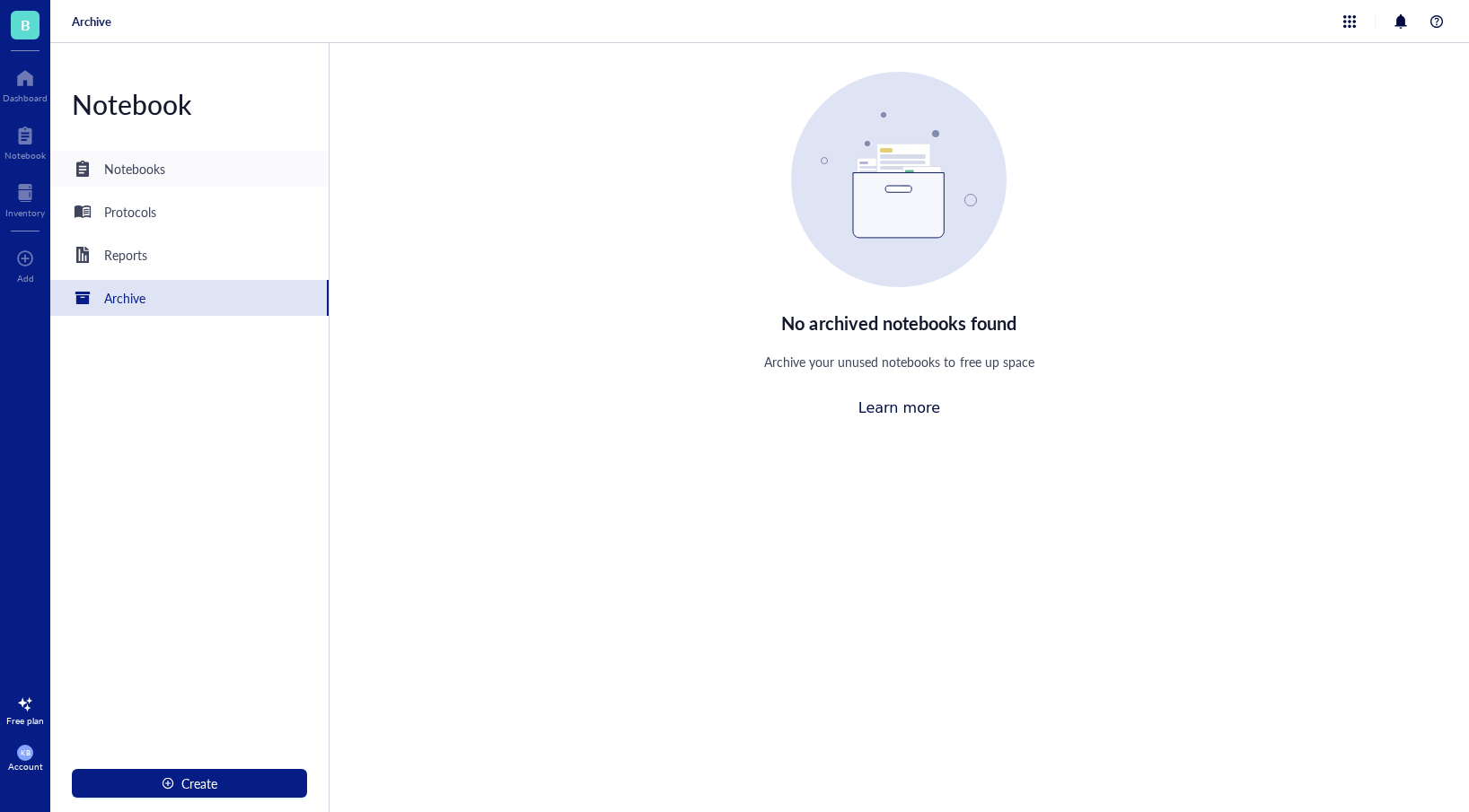
click at [178, 172] on div "Notebooks" at bounding box center [189, 168] width 278 height 36
